Goal: Task Accomplishment & Management: Complete application form

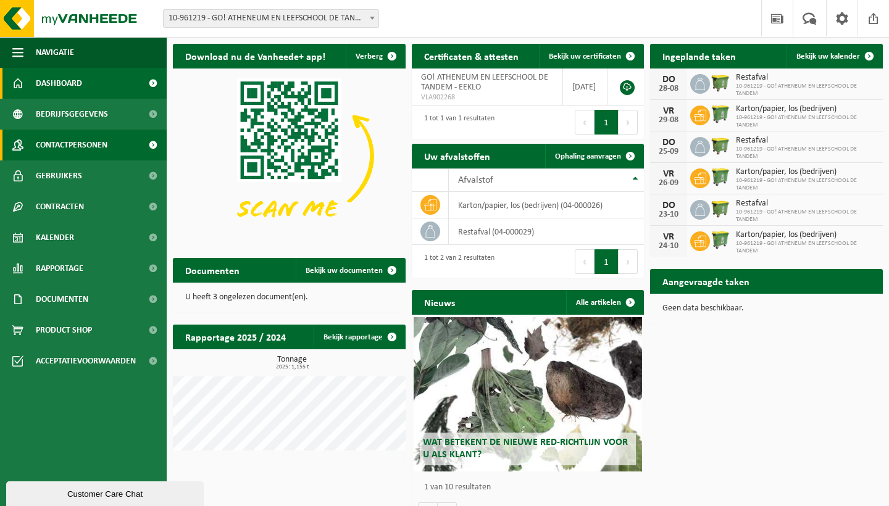
click at [75, 137] on span "Contactpersonen" at bounding box center [72, 145] width 72 height 31
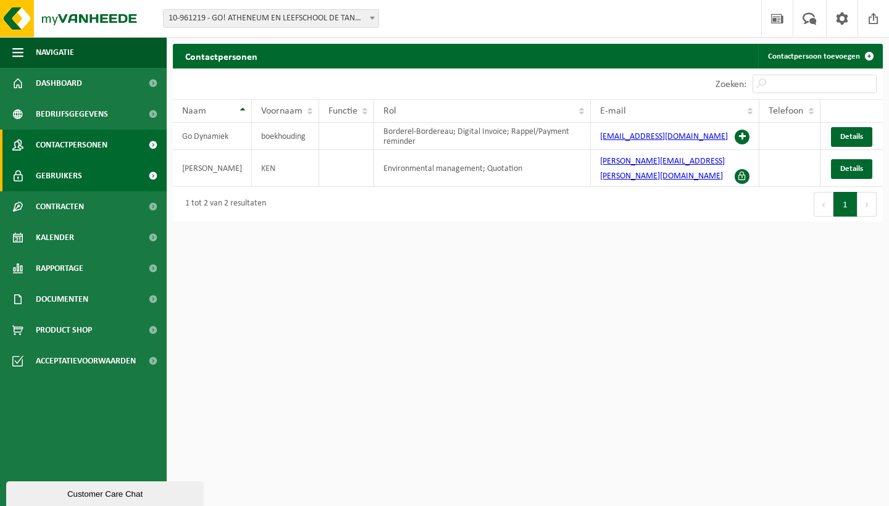
click at [59, 172] on span "Gebruikers" at bounding box center [59, 175] width 46 height 31
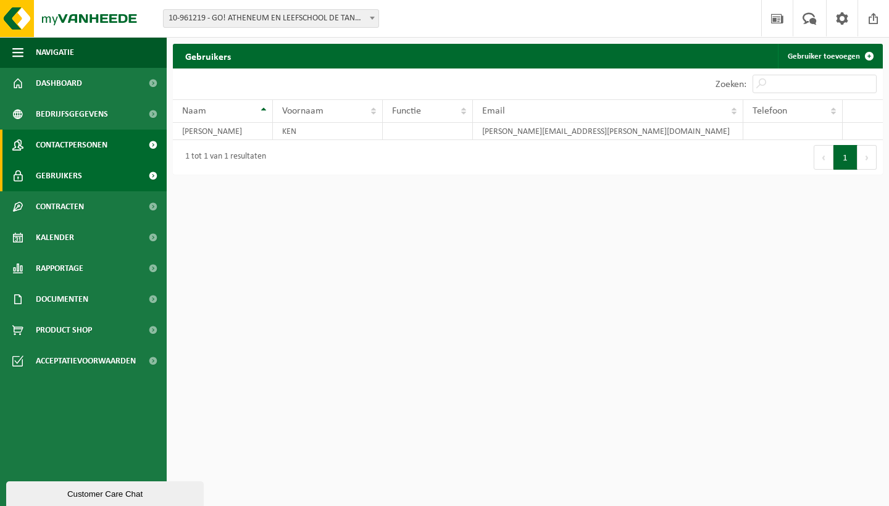
click at [74, 142] on span "Contactpersonen" at bounding box center [72, 145] width 72 height 31
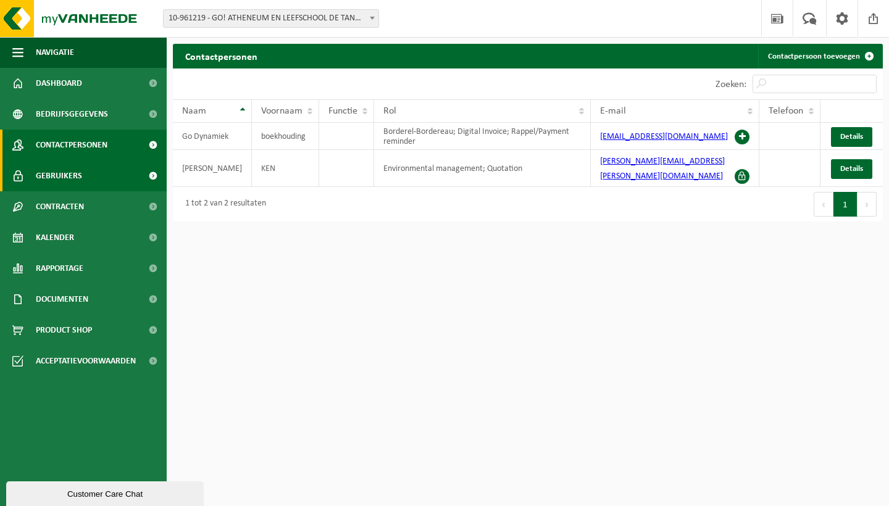
click at [65, 176] on span "Gebruikers" at bounding box center [59, 175] width 46 height 31
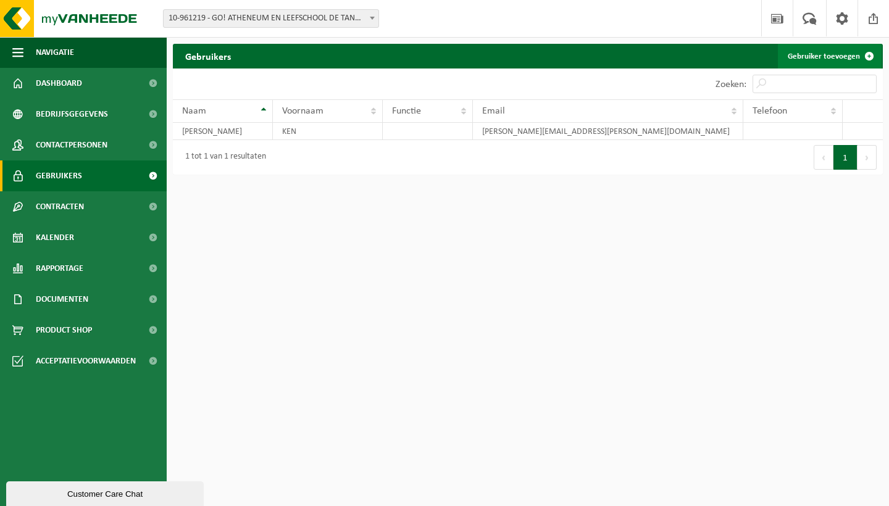
click at [868, 56] on span at bounding box center [869, 56] width 25 height 25
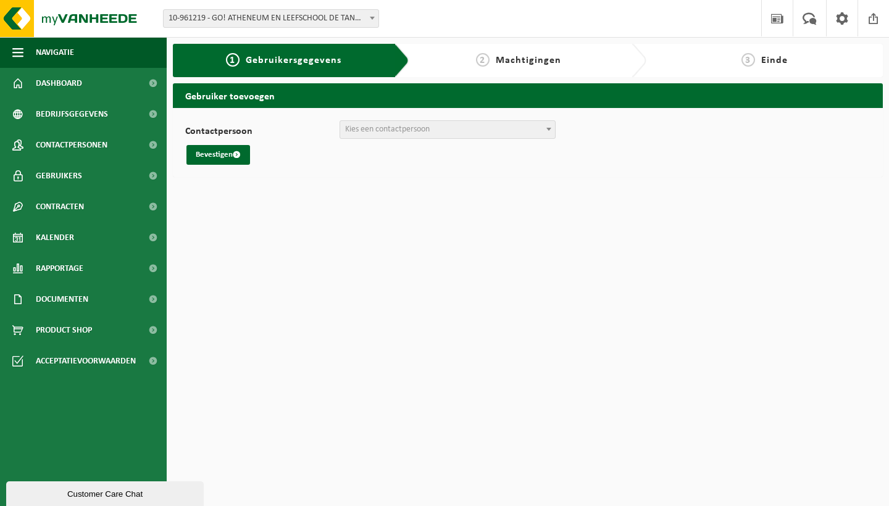
click at [556, 127] on div "Contactpersoon boekhouding Go Dynamiek (boekhouding@go-dynamiek.be) + Nieuwe co…" at bounding box center [376, 129] width 383 height 19
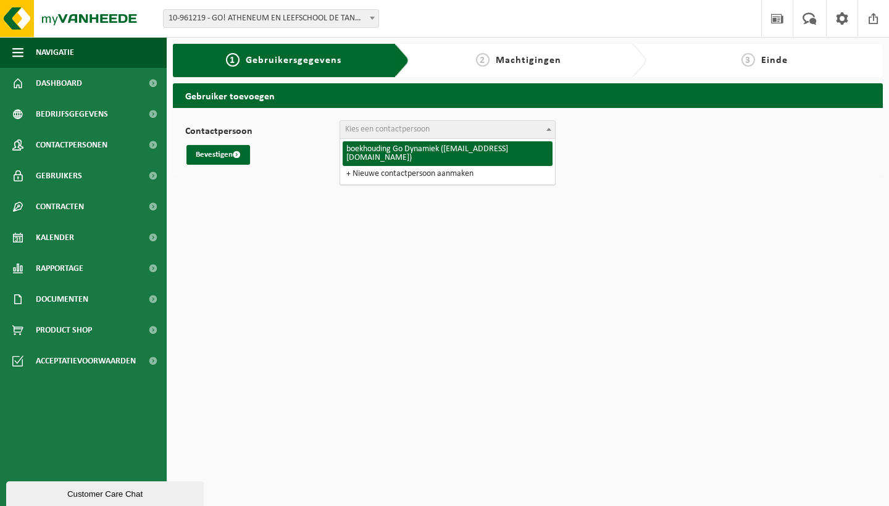
click at [547, 129] on b at bounding box center [548, 129] width 5 height 3
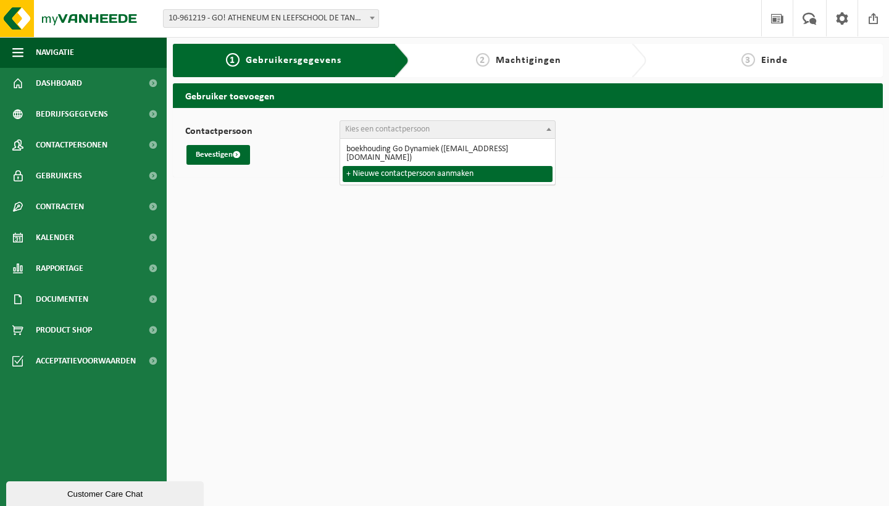
click at [529, 212] on html "Vestiging: 10-961219 - GO! ATHENEUM EN LEEFSCHOOL DE TANDEM - EEKLO 10-961219 -…" at bounding box center [444, 253] width 889 height 506
click at [85, 141] on span "Contactpersonen" at bounding box center [72, 145] width 72 height 31
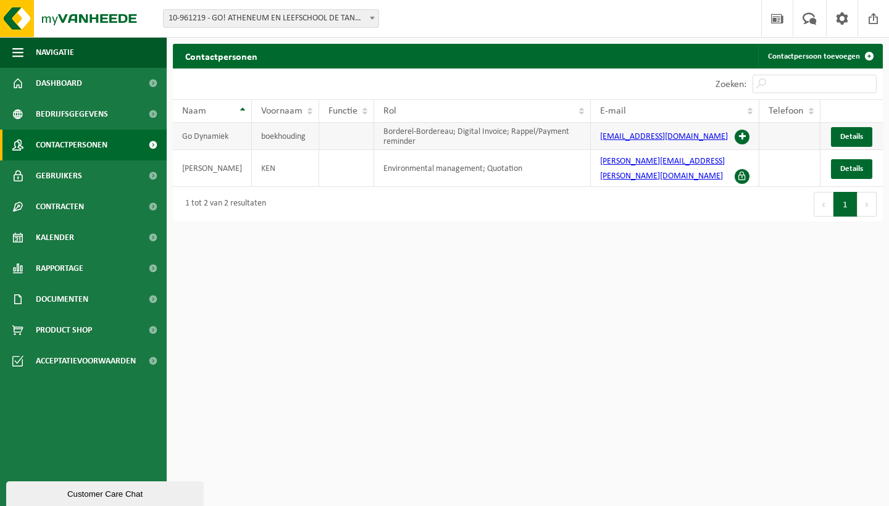
click at [739, 130] on span at bounding box center [741, 137] width 15 height 15
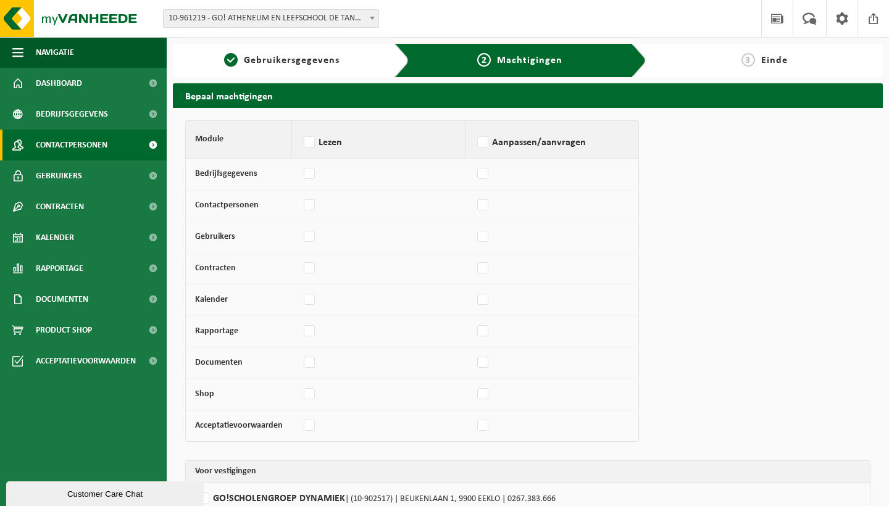
click at [82, 144] on span "Contactpersonen" at bounding box center [72, 145] width 72 height 31
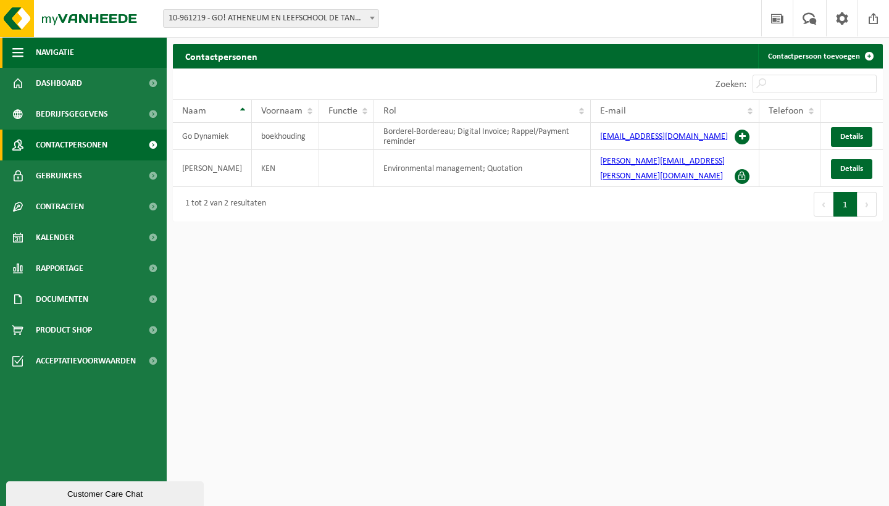
click at [7, 51] on button "Navigatie" at bounding box center [83, 52] width 167 height 31
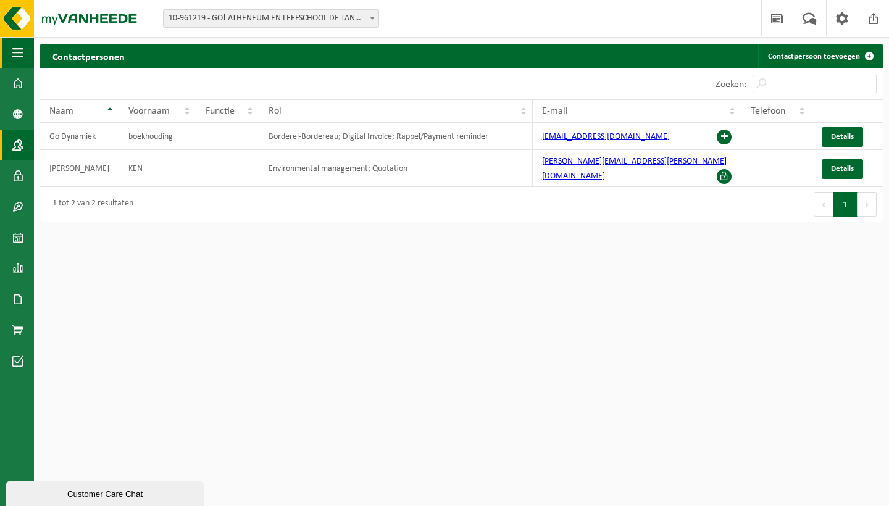
click at [19, 57] on span "button" at bounding box center [17, 52] width 11 height 31
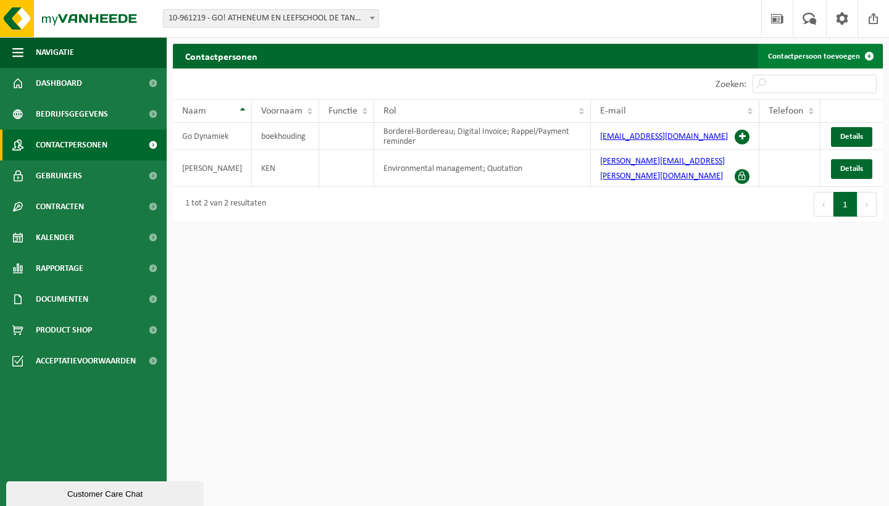
click at [868, 52] on span at bounding box center [869, 56] width 25 height 25
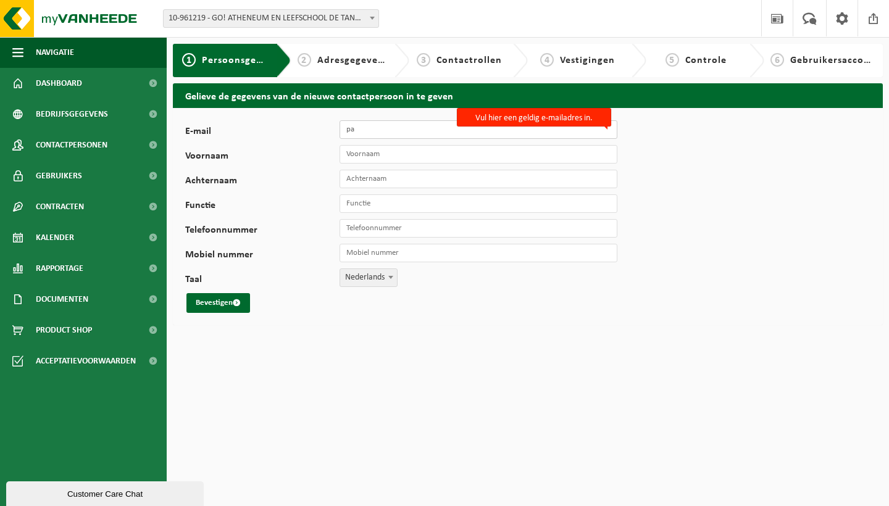
type input "p"
paste input "paulien.lekens@hetdroomschip.be"
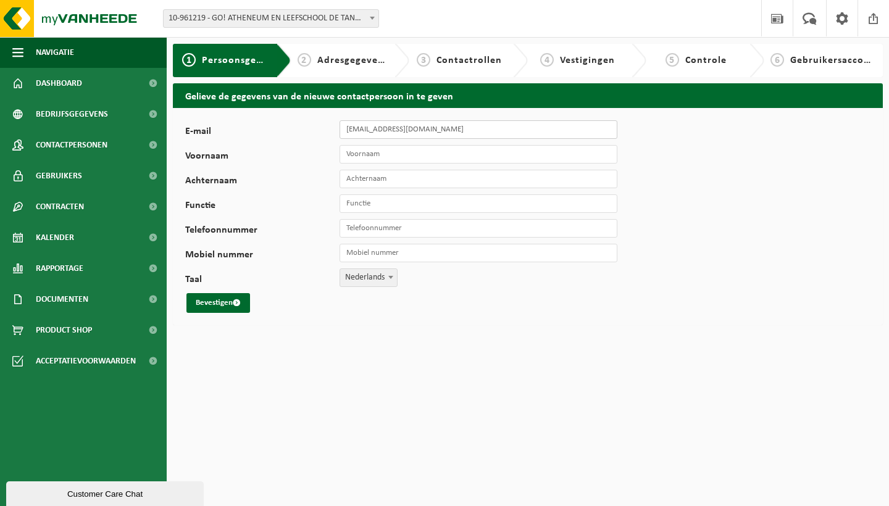
type input "paulien.lekens@hetdroomschip.be"
type input "p"
type input "Paulien"
type input "Lekens"
click at [609, 207] on input "Functie" at bounding box center [478, 203] width 278 height 19
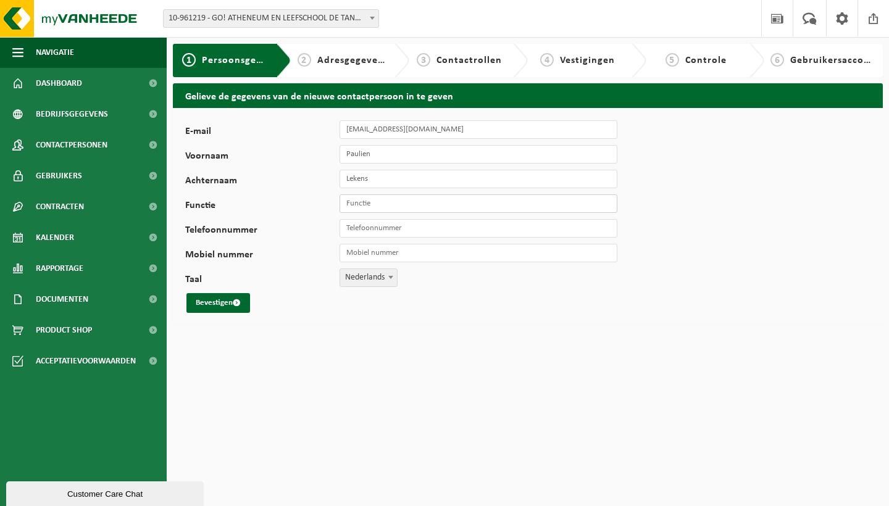
click at [608, 203] on input "Functie" at bounding box center [478, 203] width 278 height 19
click at [607, 203] on input "Functie" at bounding box center [478, 203] width 278 height 19
click at [378, 197] on input "Functie" at bounding box center [478, 203] width 278 height 19
type input "coördinator"
type input "+32 479 70 69 67"
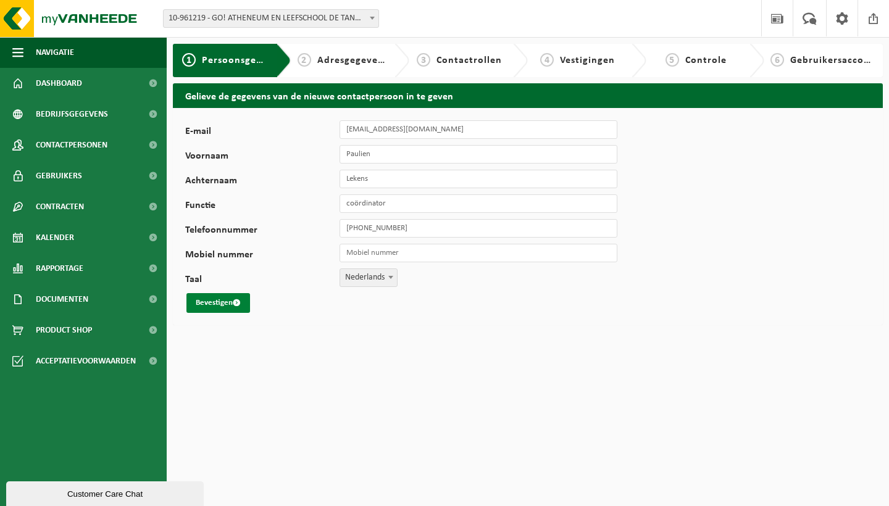
click at [211, 305] on button "Bevestigen" at bounding box center [218, 303] width 64 height 20
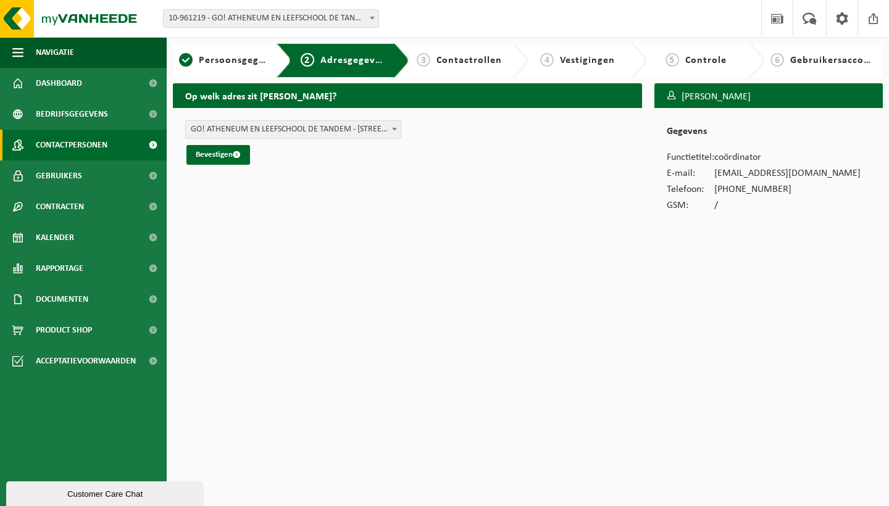
click at [69, 146] on span "Contactpersonen" at bounding box center [72, 145] width 72 height 31
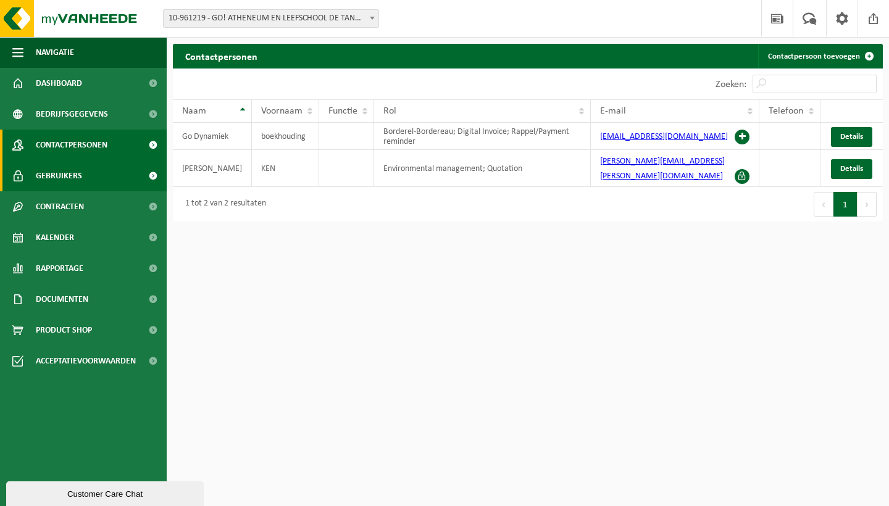
click at [67, 171] on span "Gebruikers" at bounding box center [59, 175] width 46 height 31
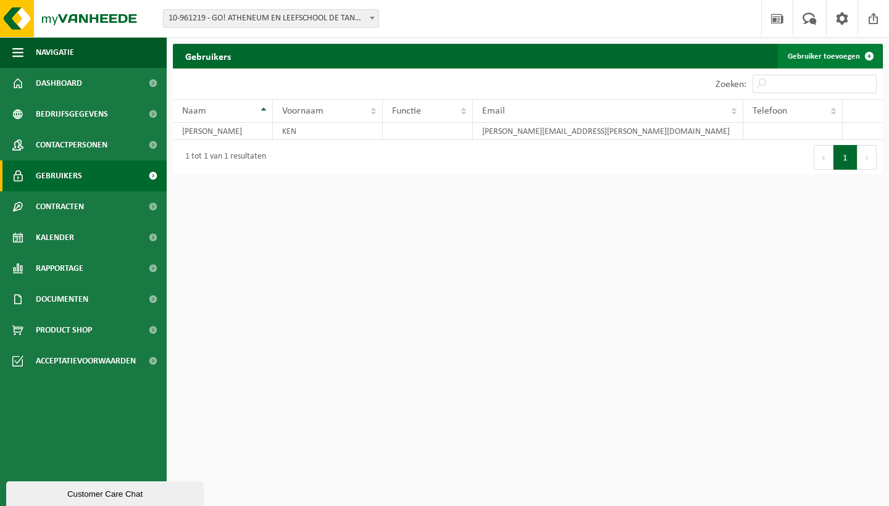
click at [866, 58] on span at bounding box center [869, 56] width 25 height 25
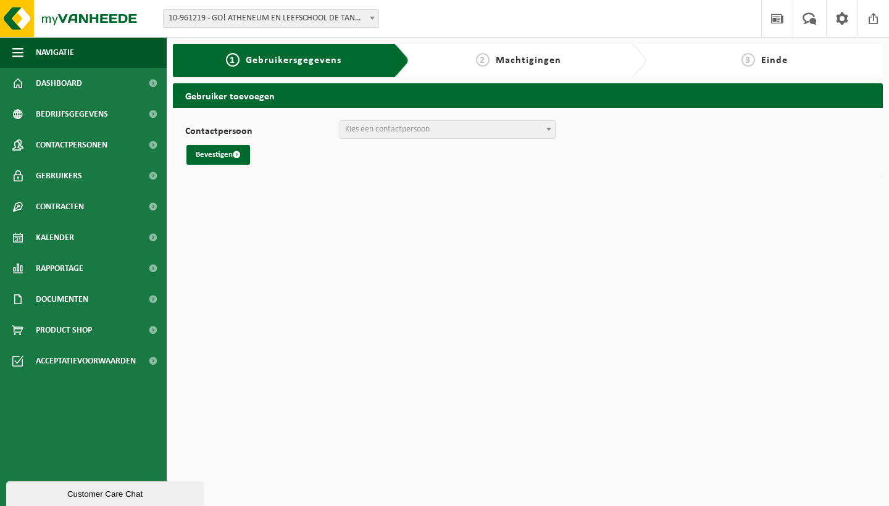
click at [547, 130] on b at bounding box center [548, 129] width 5 height 3
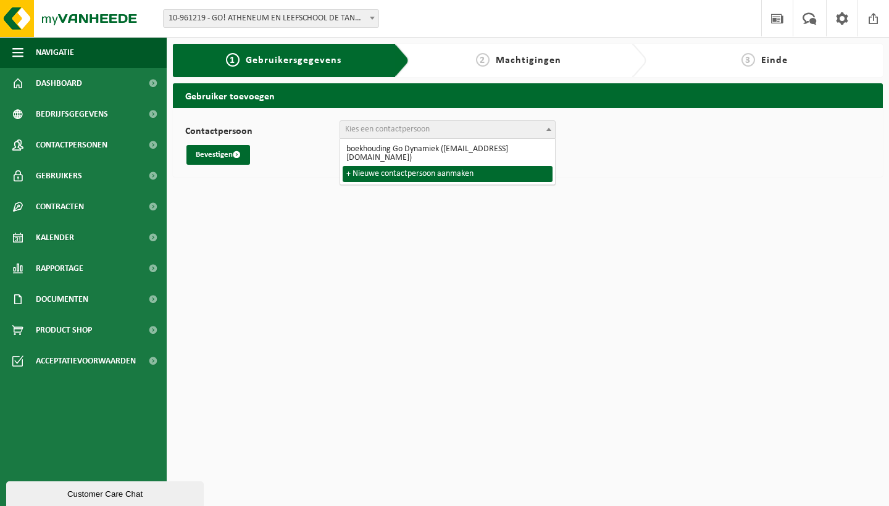
click at [326, 257] on html "Vestiging: 10-961219 - GO! ATHENEUM EN LEEFSCHOOL DE TANDEM - EEKLO 10-961219 -…" at bounding box center [444, 253] width 889 height 506
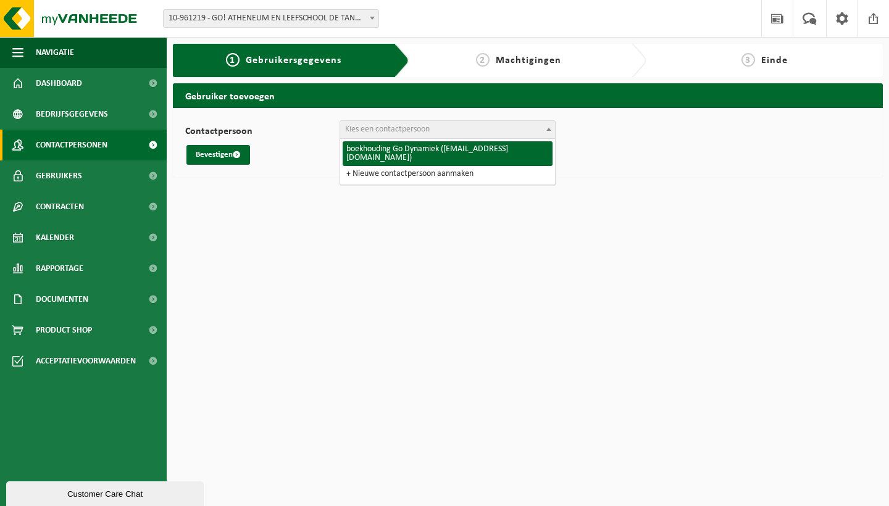
click at [67, 139] on span "Contactpersonen" at bounding box center [72, 145] width 72 height 31
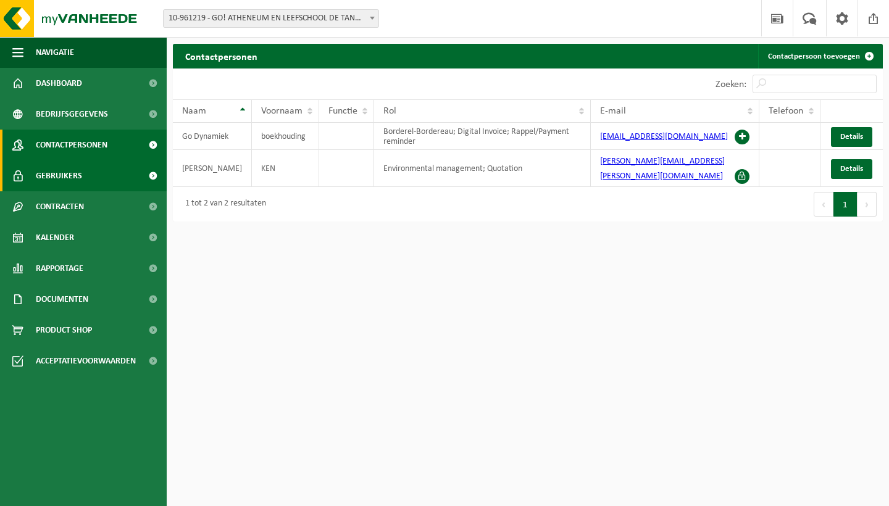
click at [51, 174] on span "Gebruikers" at bounding box center [59, 175] width 46 height 31
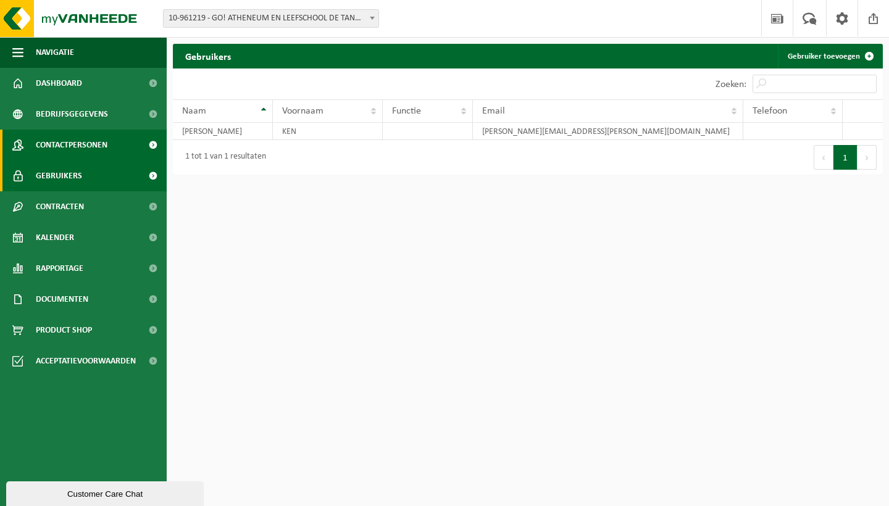
click at [59, 144] on span "Contactpersonen" at bounding box center [72, 145] width 72 height 31
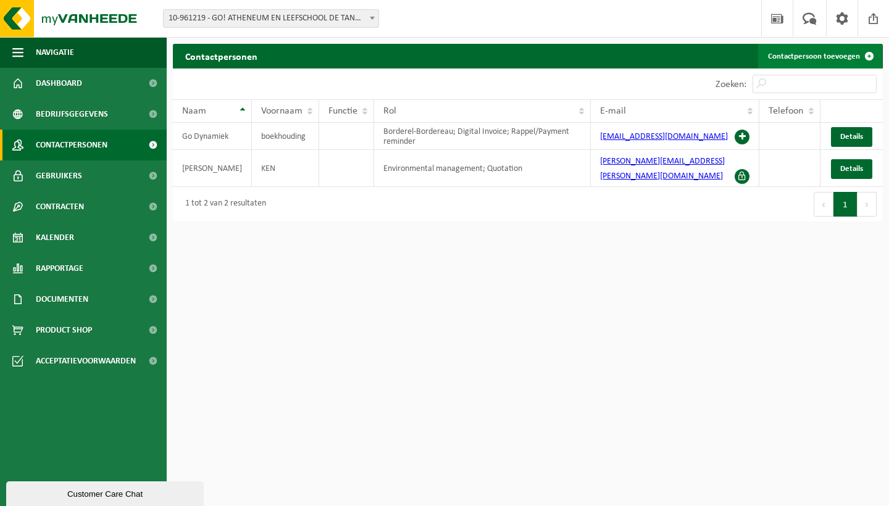
click at [836, 58] on link "Contactpersoon toevoegen" at bounding box center [819, 56] width 123 height 25
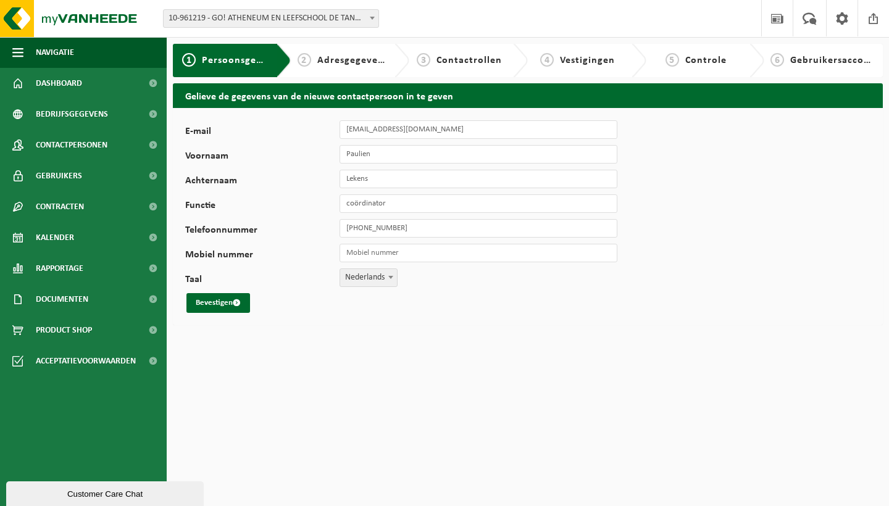
click at [341, 54] on div "2 Adresgegevens" at bounding box center [341, 60] width 88 height 15
click at [341, 65] on div "2 Adresgegevens" at bounding box center [341, 60] width 88 height 15
click at [468, 64] on span "Contactrollen" at bounding box center [468, 61] width 65 height 10
click at [595, 57] on span "Vestigingen" at bounding box center [587, 61] width 55 height 10
click at [710, 59] on span "Controle" at bounding box center [705, 61] width 41 height 10
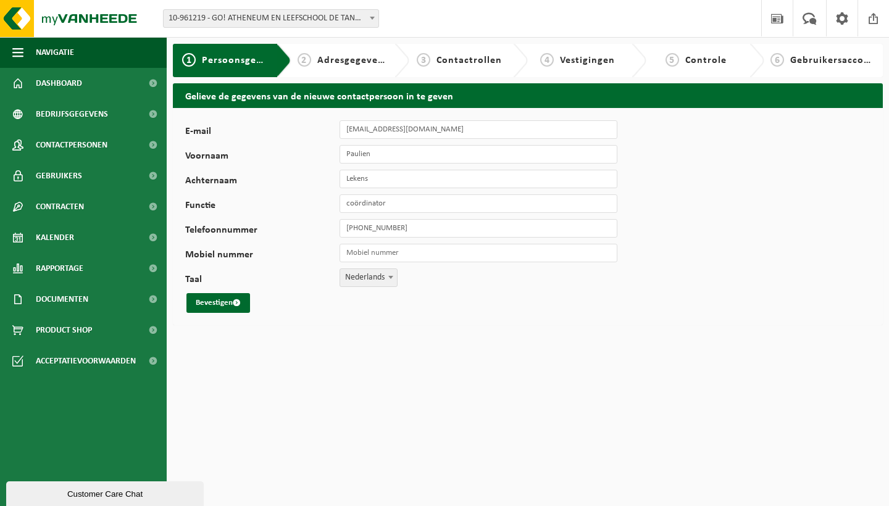
click at [821, 65] on div "6 Gebruikersaccount" at bounding box center [823, 60] width 106 height 15
click at [217, 299] on button "Bevestigen" at bounding box center [218, 303] width 64 height 20
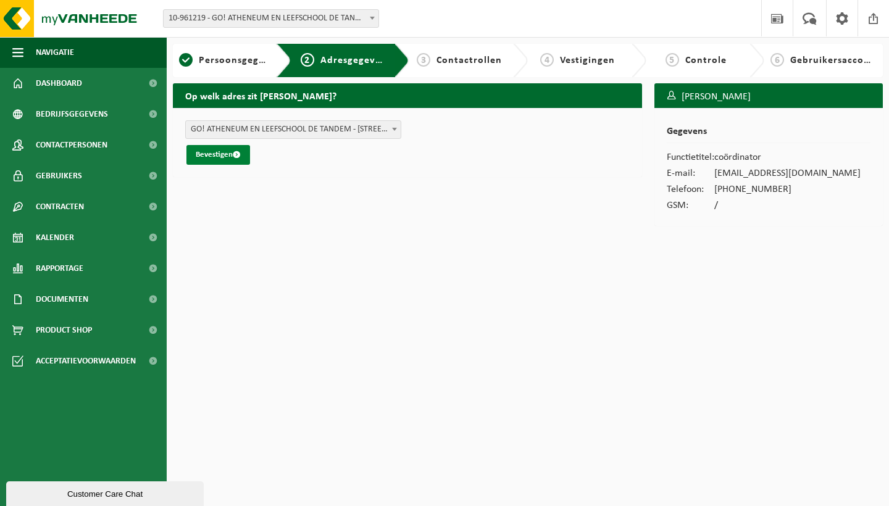
click at [224, 157] on button "Bevestigen" at bounding box center [218, 155] width 64 height 20
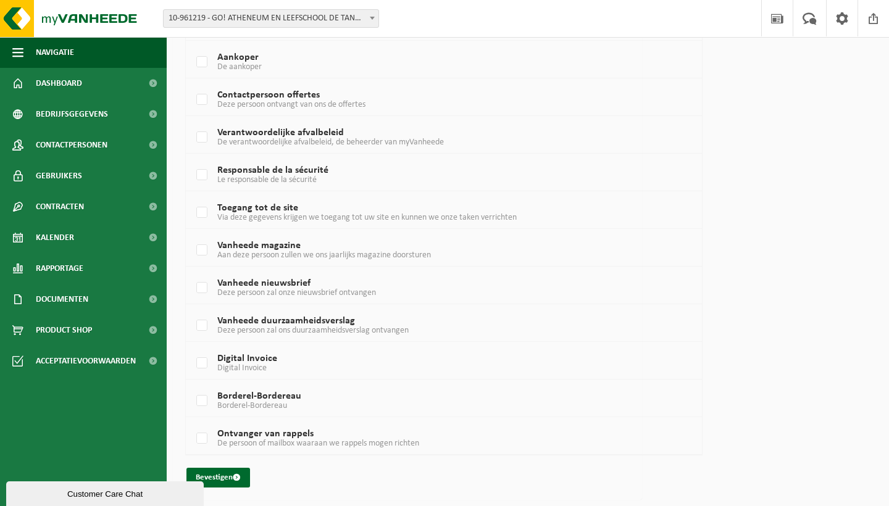
scroll to position [236, 0]
click at [214, 470] on button "Bevestigen" at bounding box center [218, 478] width 64 height 20
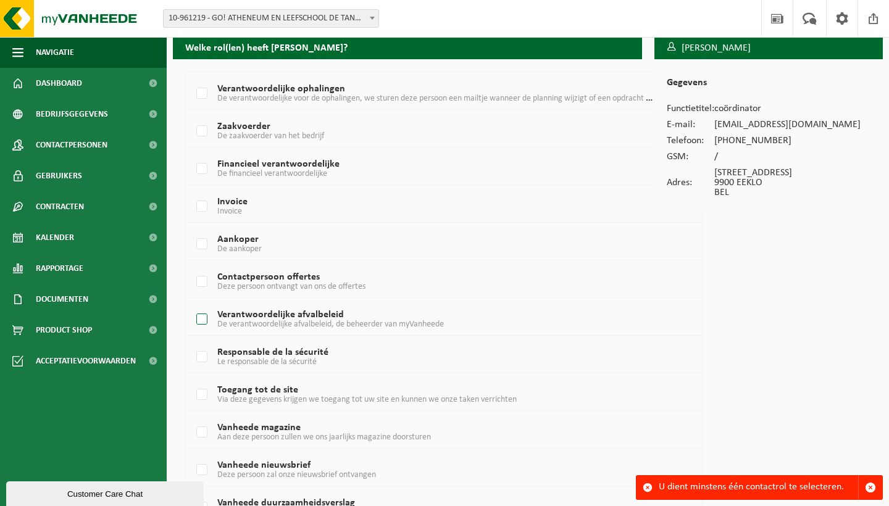
scroll to position [55, 0]
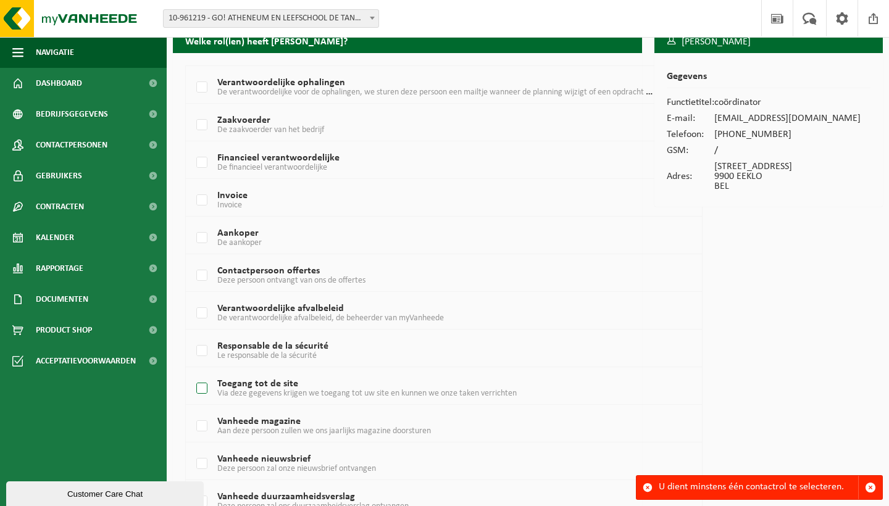
click at [204, 390] on label "Toegang tot de site Via deze gegevens krijgen we toegang tot uw site en kunnen …" at bounding box center [423, 389] width 459 height 19
click at [192, 373] on input "Toegang tot de site Via deze gegevens krijgen we toegang tot uw site en kunnen …" at bounding box center [191, 373] width 1 height 1
checkbox input "true"
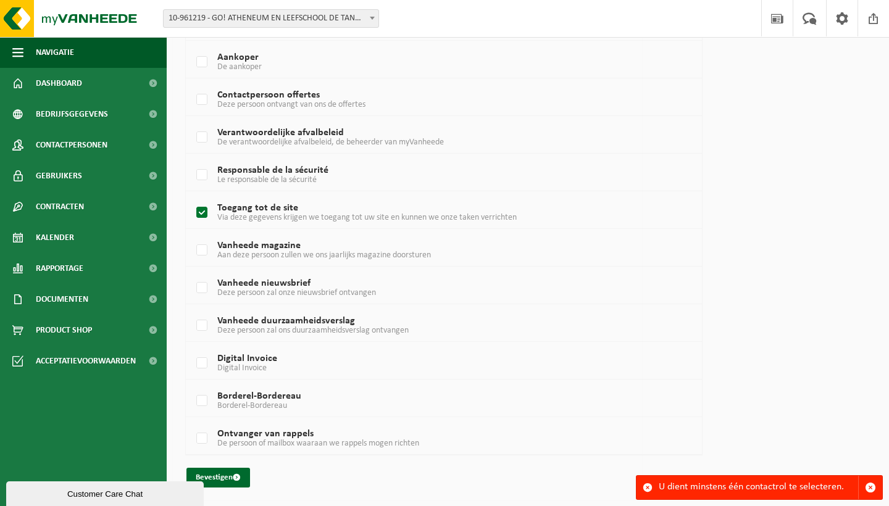
scroll to position [236, 0]
click at [216, 476] on button "Bevestigen" at bounding box center [218, 478] width 64 height 20
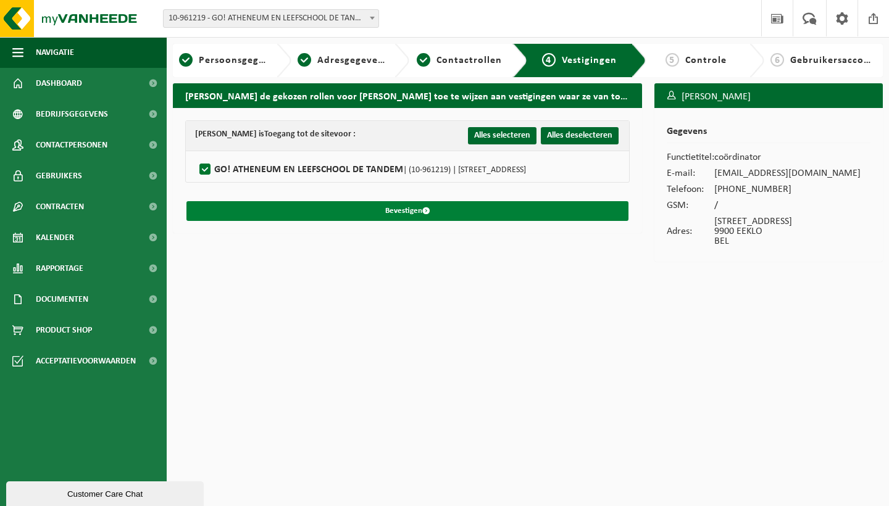
click at [409, 210] on button "Bevestigen" at bounding box center [407, 211] width 442 height 20
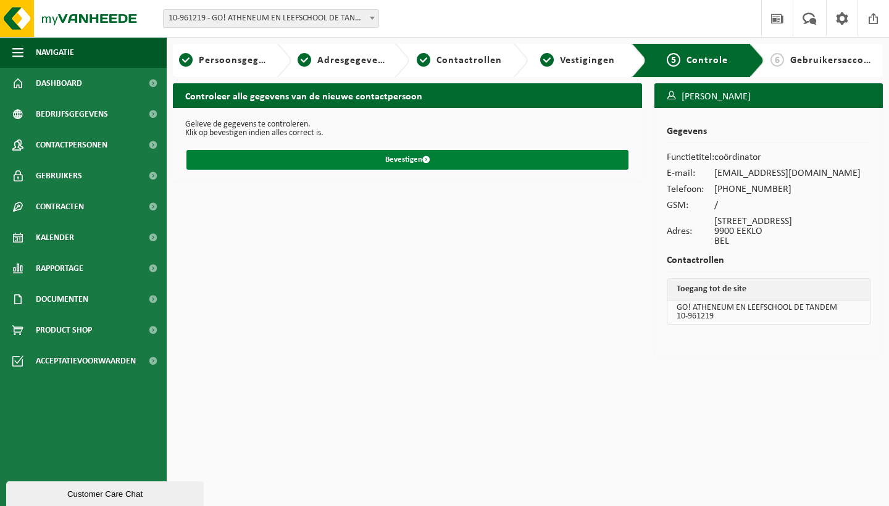
click at [402, 159] on button "Bevestigen" at bounding box center [407, 160] width 442 height 20
